Goal: Transaction & Acquisition: Purchase product/service

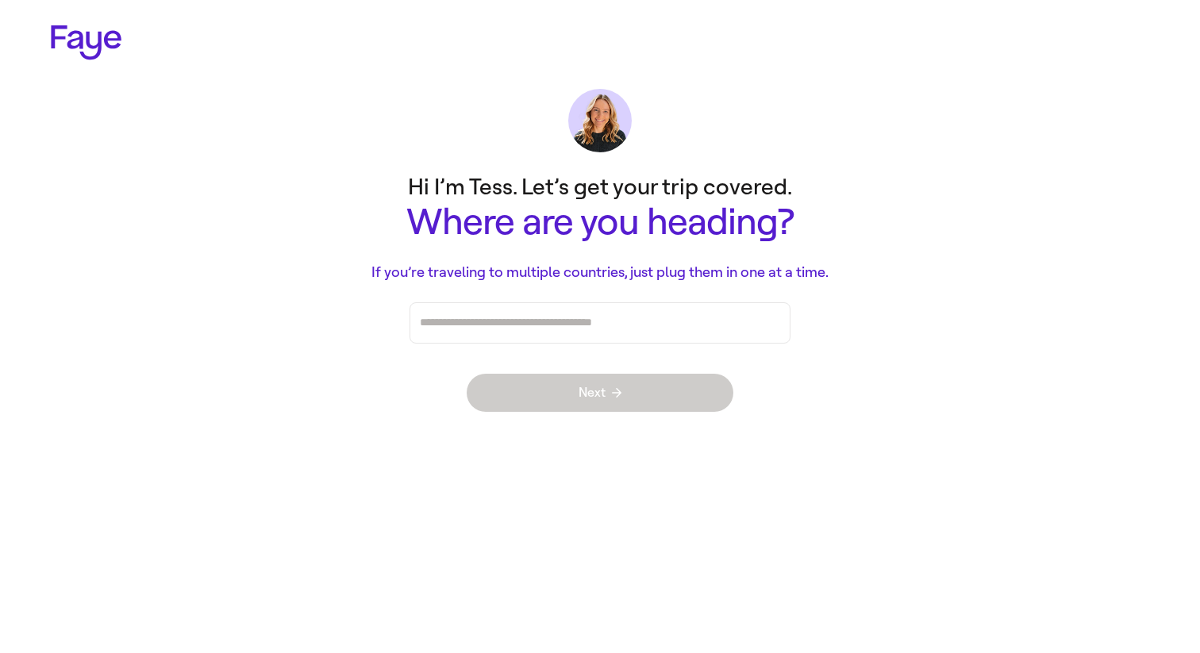
click at [642, 307] on div "Press enter after you type each destination" at bounding box center [600, 323] width 360 height 40
click at [56, 48] on icon at bounding box center [86, 42] width 71 height 35
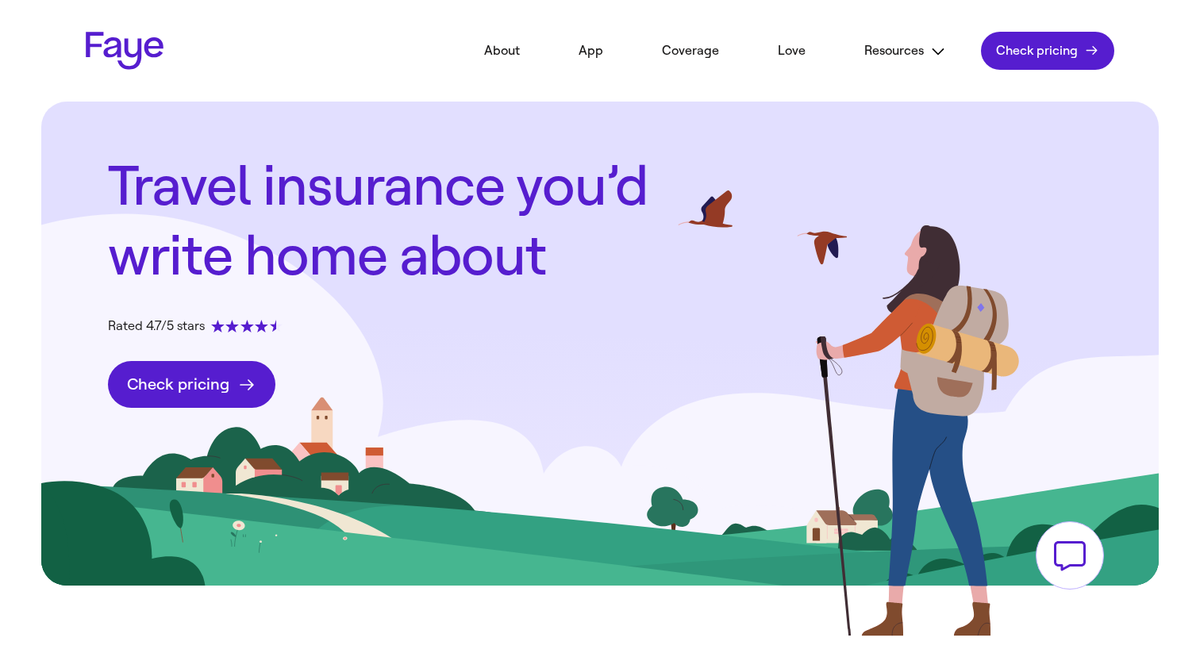
click at [171, 387] on span "Check pricing" at bounding box center [178, 384] width 102 height 20
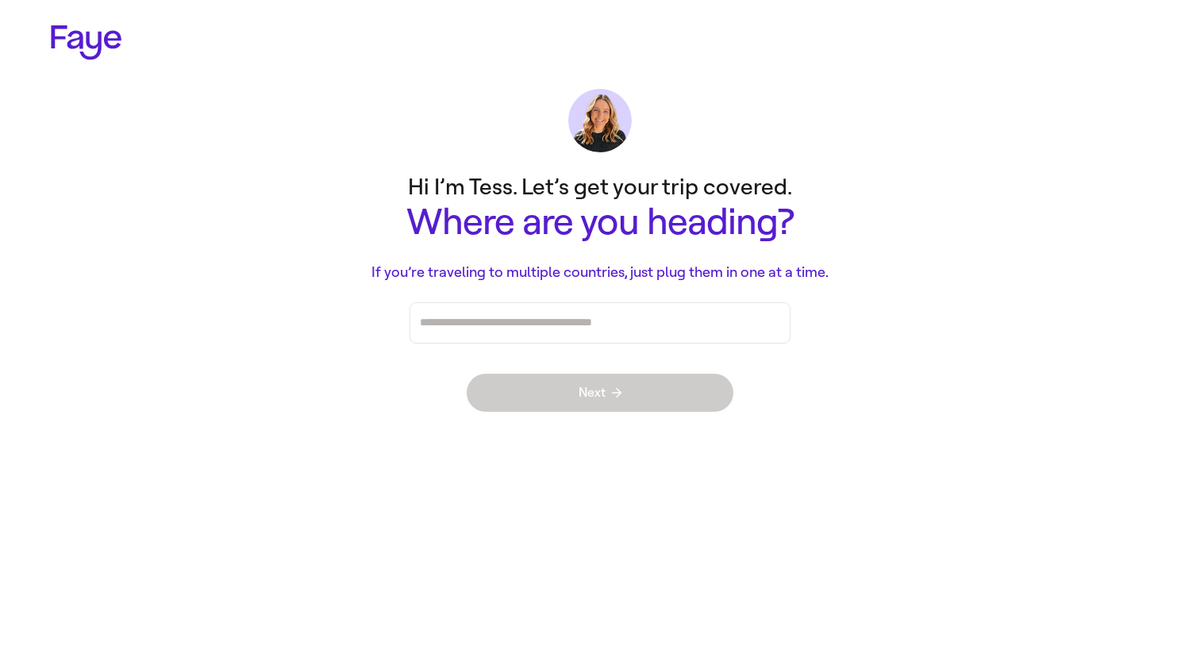
click at [548, 335] on div "Press enter after you type each destination" at bounding box center [600, 323] width 360 height 40
